Goal: Task Accomplishment & Management: Manage account settings

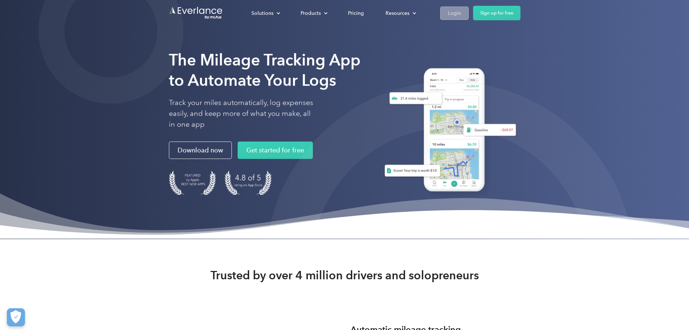
click at [461, 11] on div "Login" at bounding box center [454, 13] width 13 height 9
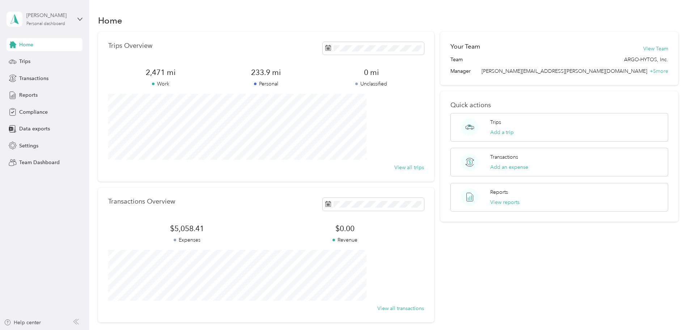
click at [64, 22] on div "Personal dashboard" at bounding box center [45, 24] width 39 height 4
click at [46, 59] on div "Team dashboard" at bounding box center [32, 59] width 39 height 8
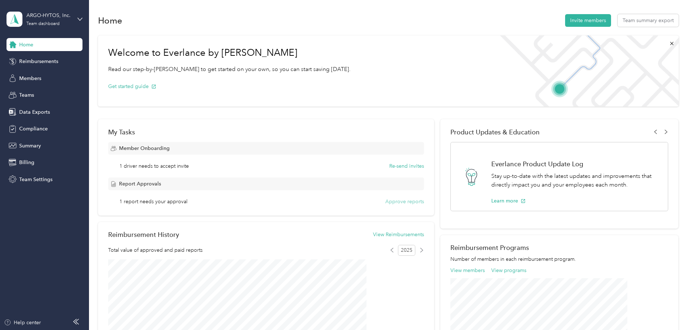
click at [390, 200] on button "Approve reports" at bounding box center [404, 202] width 39 height 8
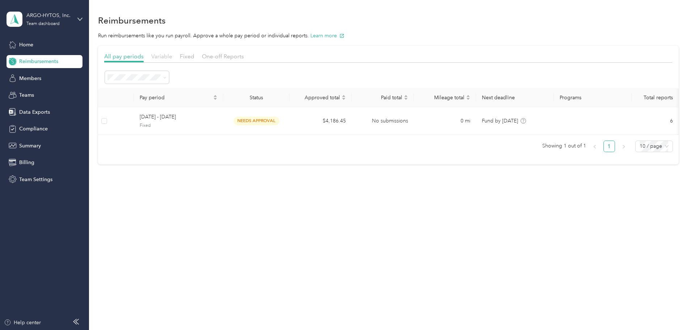
click at [172, 57] on span "Variable" at bounding box center [161, 56] width 21 height 7
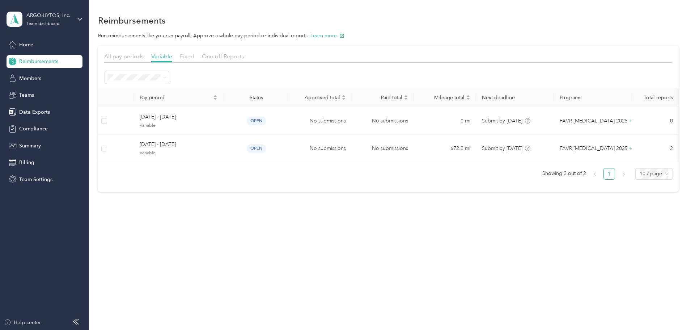
click at [194, 55] on span "Fixed" at bounding box center [187, 56] width 14 height 7
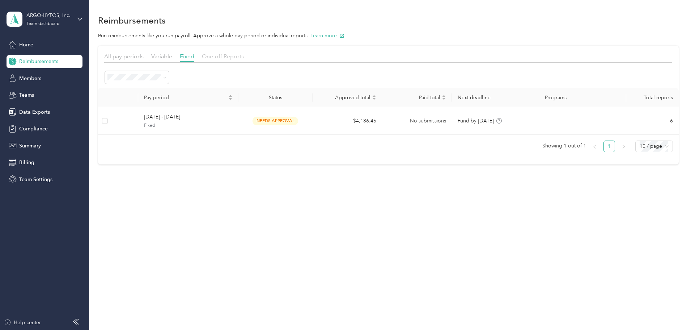
click at [244, 57] on span "One-off Reports" at bounding box center [223, 56] width 42 height 7
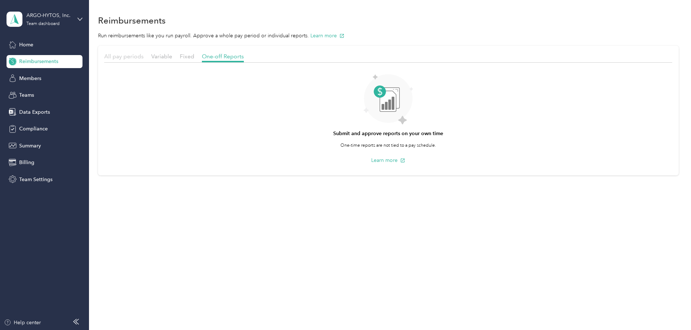
click at [144, 59] on span "All pay periods" at bounding box center [123, 56] width 39 height 7
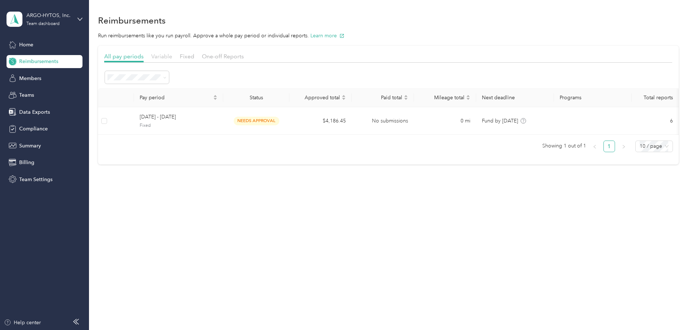
click at [172, 55] on span "Variable" at bounding box center [161, 56] width 21 height 7
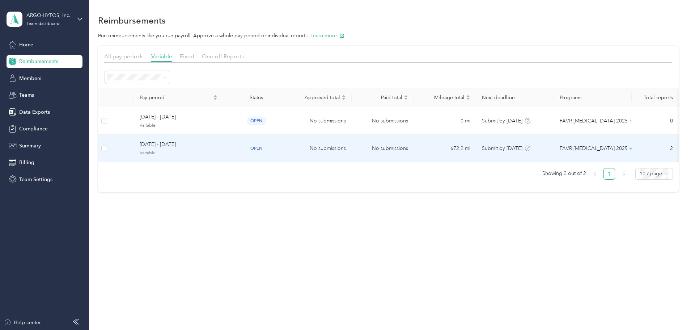
click at [202, 143] on span "September 1 - 30, 2025" at bounding box center [179, 144] width 78 height 8
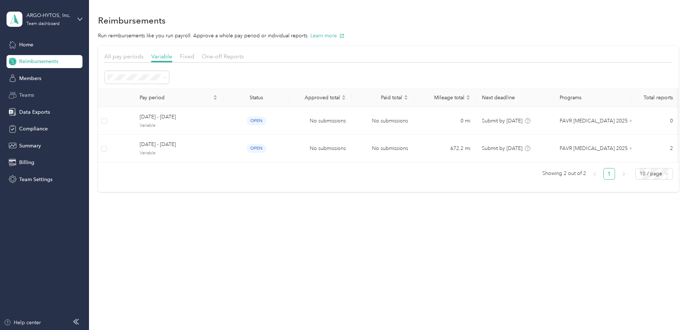
click at [32, 95] on span "Teams" at bounding box center [26, 95] width 15 height 8
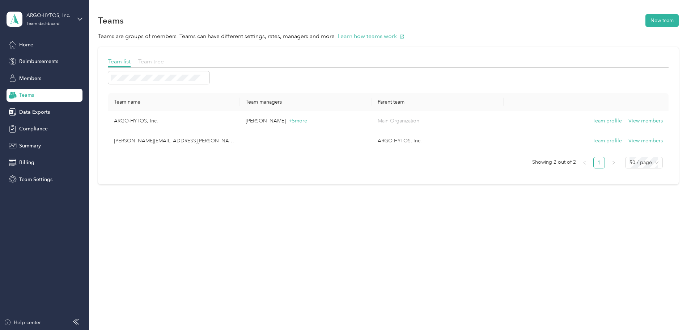
click at [164, 60] on span "Team tree" at bounding box center [151, 61] width 26 height 7
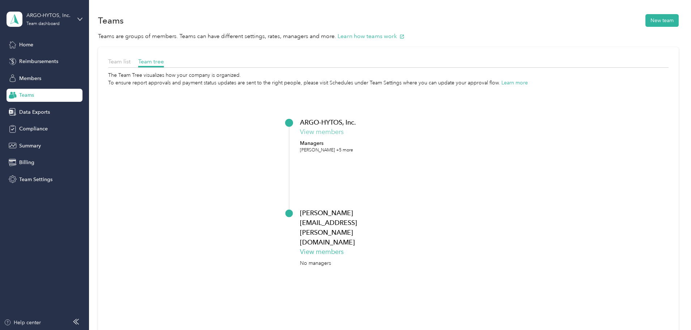
click at [344, 134] on button "View members" at bounding box center [322, 132] width 44 height 10
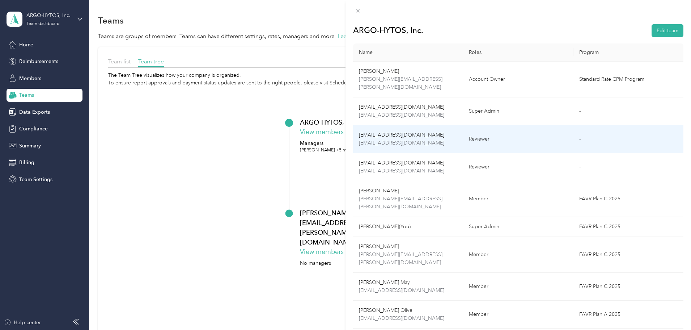
scroll to position [37, 0]
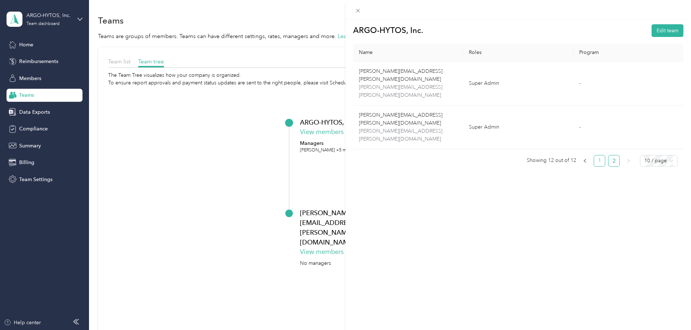
click at [594, 155] on link "1" at bounding box center [599, 160] width 11 height 11
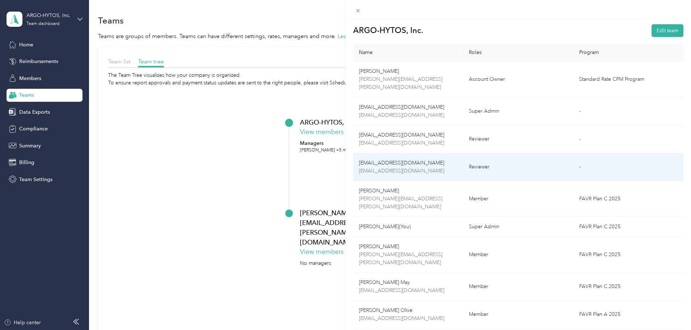
scroll to position [37, 0]
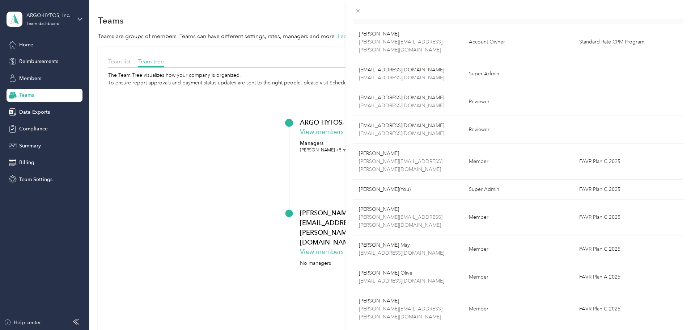
click at [36, 144] on div "ARGO-HYTOS, Inc. Edit team Name Roles Program Chad Reinbolt c.reinbolt@argo-hyt…" at bounding box center [345, 165] width 691 height 330
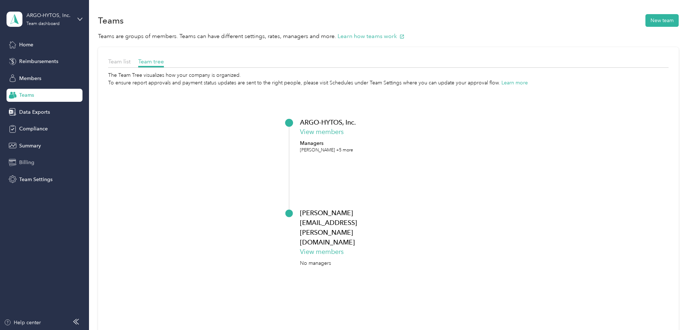
click at [28, 162] on span "Billing" at bounding box center [26, 162] width 15 height 8
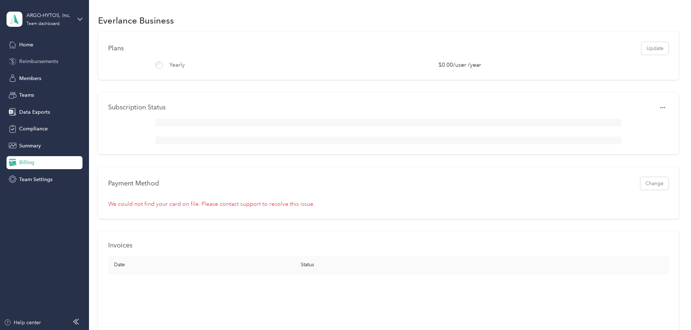
click at [37, 61] on span "Reimbursements" at bounding box center [38, 62] width 39 height 8
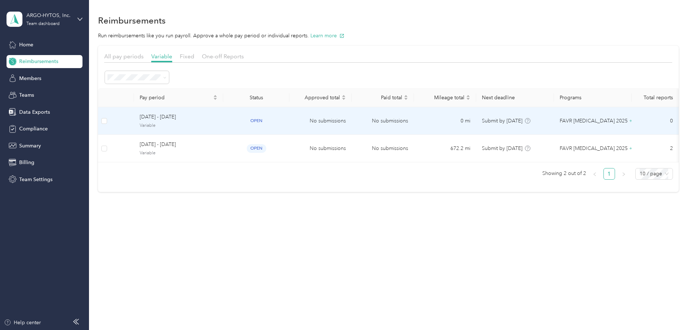
click at [214, 118] on span "October 1 - 31, 2025" at bounding box center [179, 117] width 78 height 8
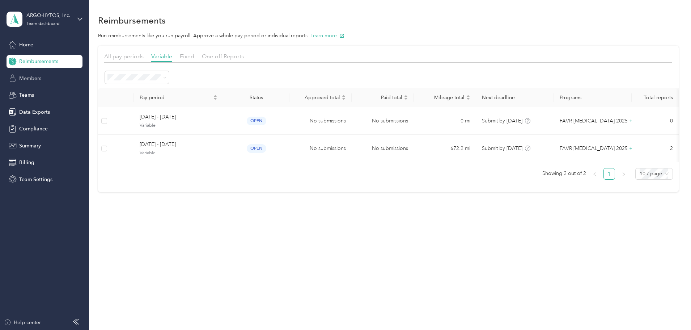
click at [35, 79] on span "Members" at bounding box center [30, 79] width 22 height 8
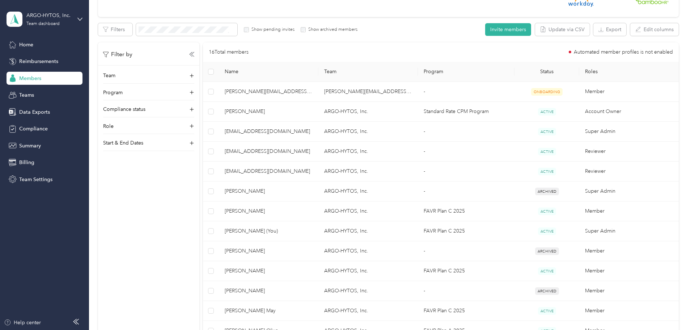
scroll to position [84, 0]
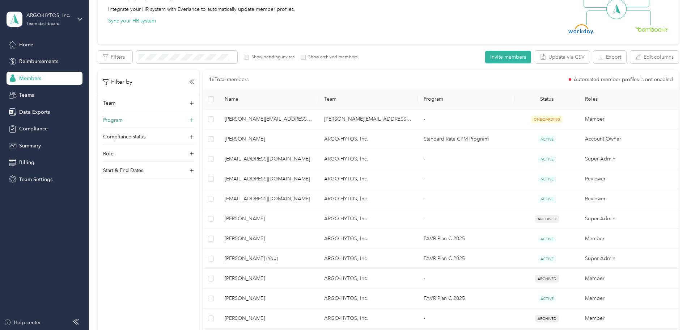
click at [195, 119] on icon at bounding box center [191, 120] width 7 height 7
click at [194, 119] on icon at bounding box center [191, 119] width 5 height 5
click at [195, 119] on icon at bounding box center [191, 120] width 7 height 7
click at [192, 131] on span at bounding box center [190, 134] width 3 height 6
click at [194, 120] on icon at bounding box center [191, 119] width 5 height 5
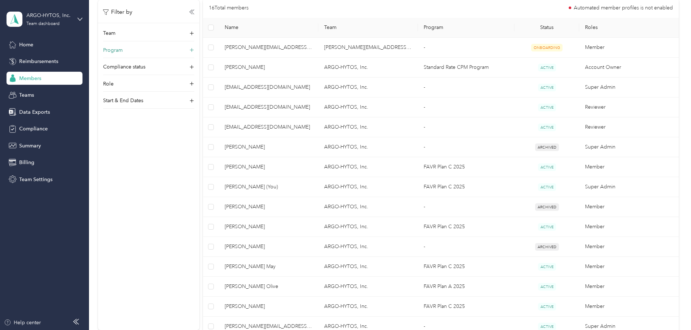
scroll to position [169, 0]
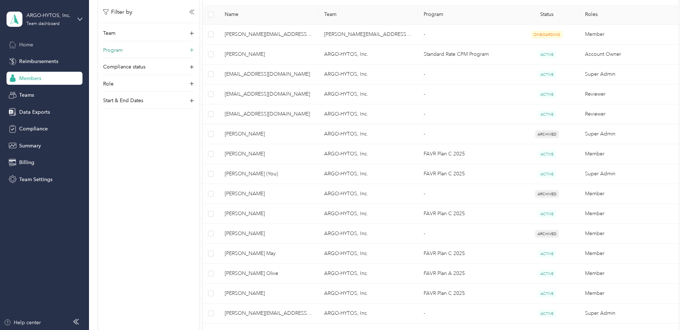
click at [25, 42] on span "Home" at bounding box center [26, 45] width 14 height 8
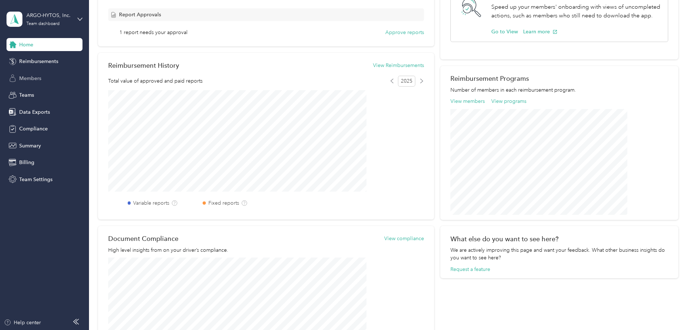
click at [32, 76] on span "Members" at bounding box center [30, 79] width 22 height 8
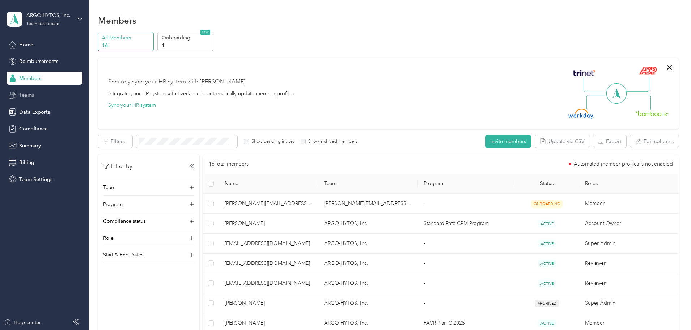
click at [28, 94] on span "Teams" at bounding box center [26, 95] width 15 height 8
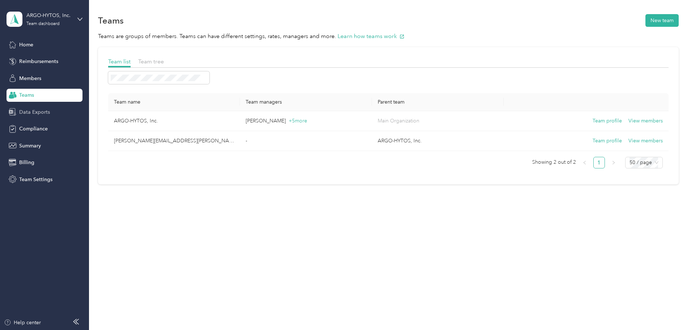
click at [38, 114] on span "Data Exports" at bounding box center [34, 112] width 31 height 8
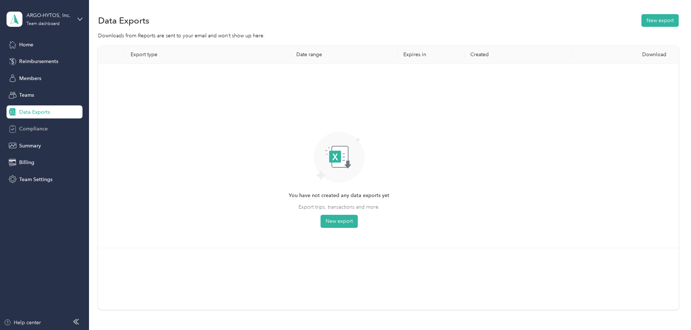
click at [39, 127] on span "Compliance" at bounding box center [33, 129] width 29 height 8
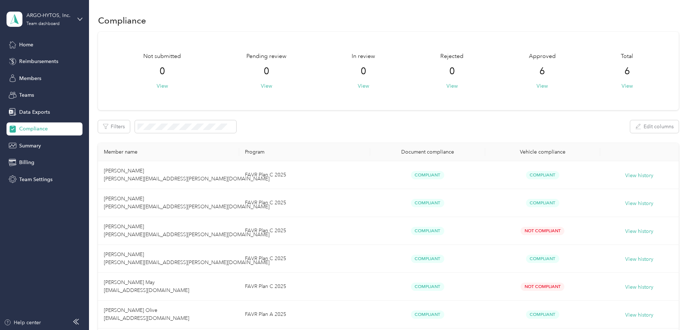
scroll to position [84, 0]
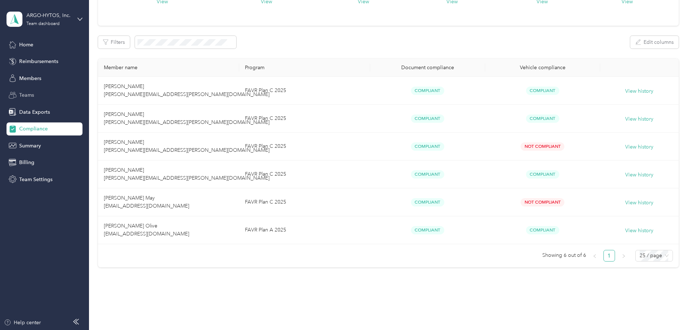
click at [27, 93] on span "Teams" at bounding box center [26, 95] width 15 height 8
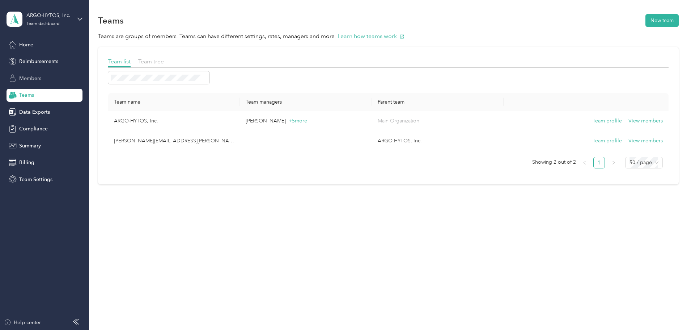
click at [26, 80] on span "Members" at bounding box center [30, 79] width 22 height 8
